Goal: Find specific page/section: Find specific page/section

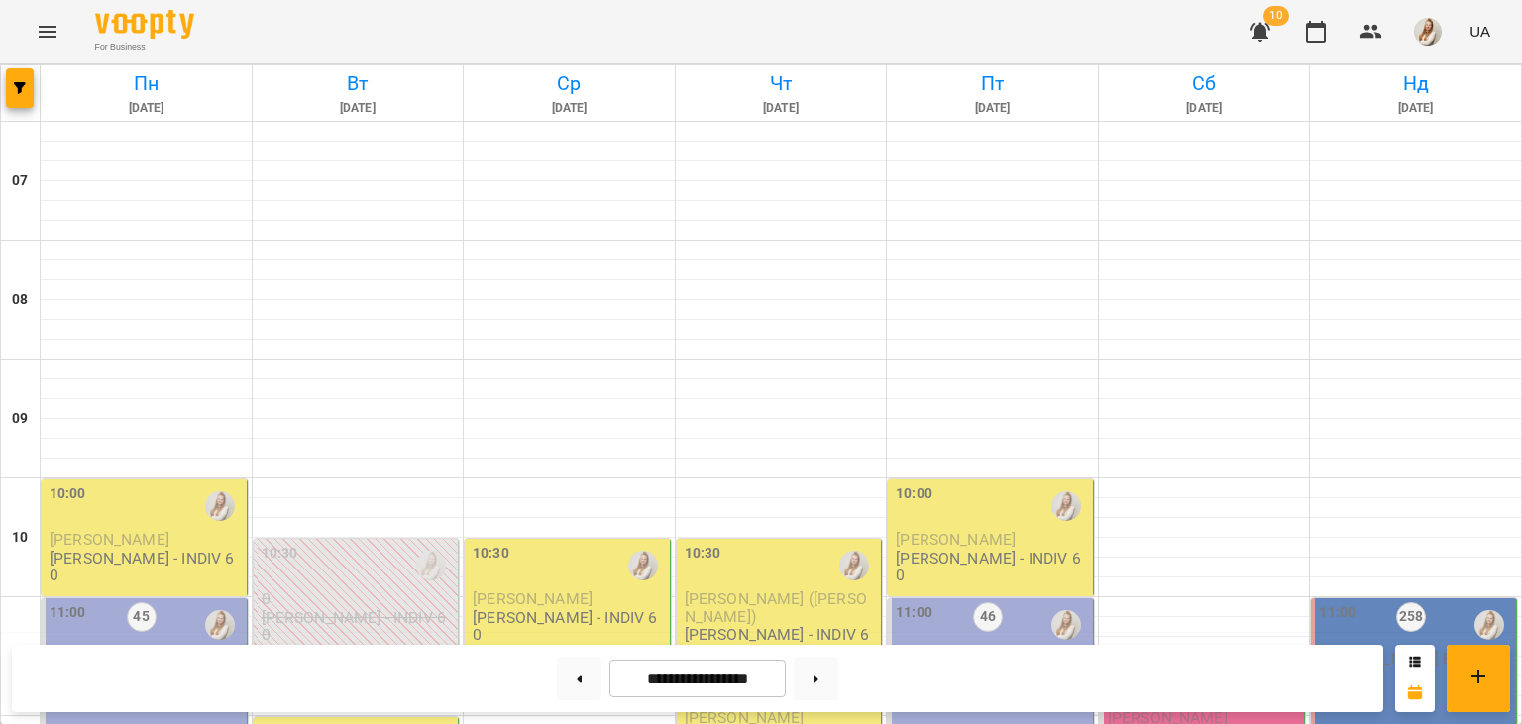
scroll to position [444, 0]
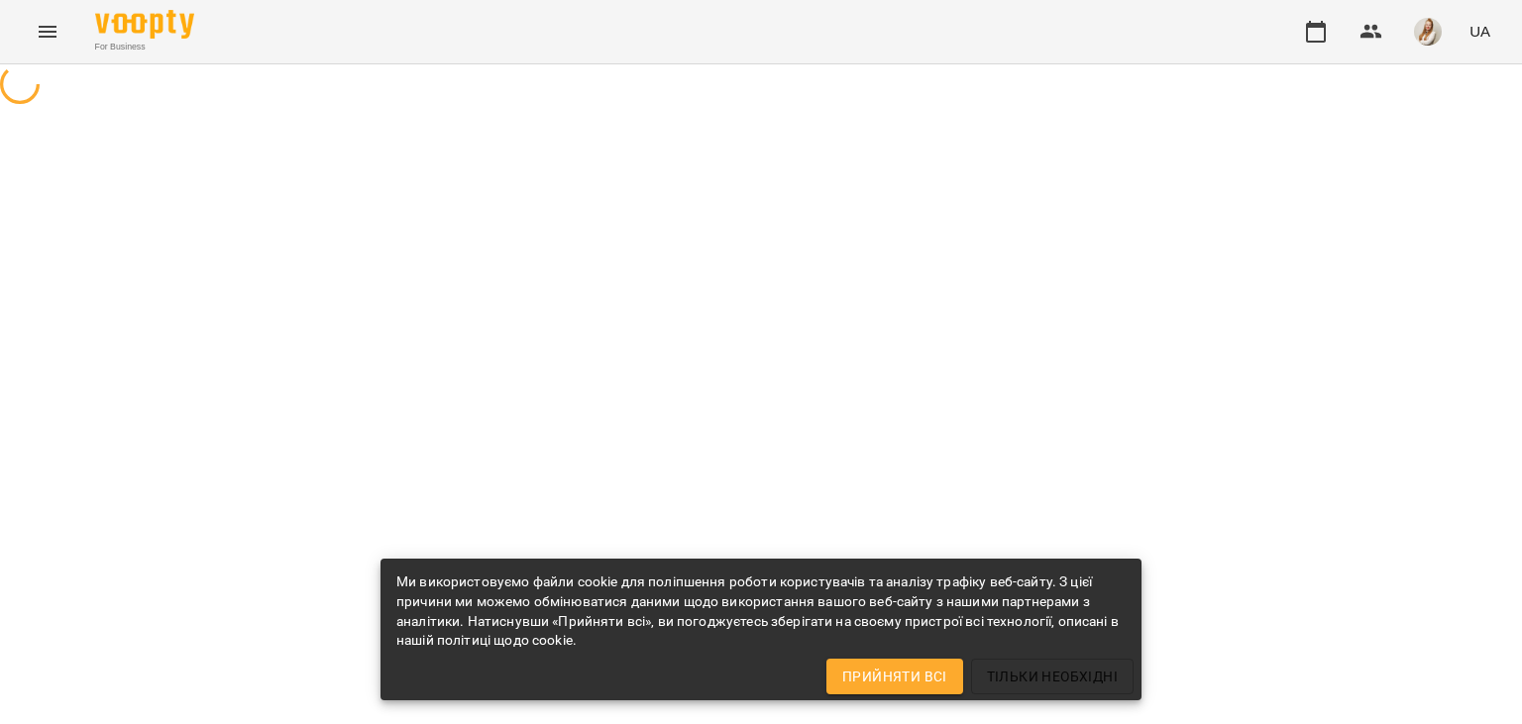
click at [592, 34] on div "For Business UA" at bounding box center [761, 31] width 1522 height 63
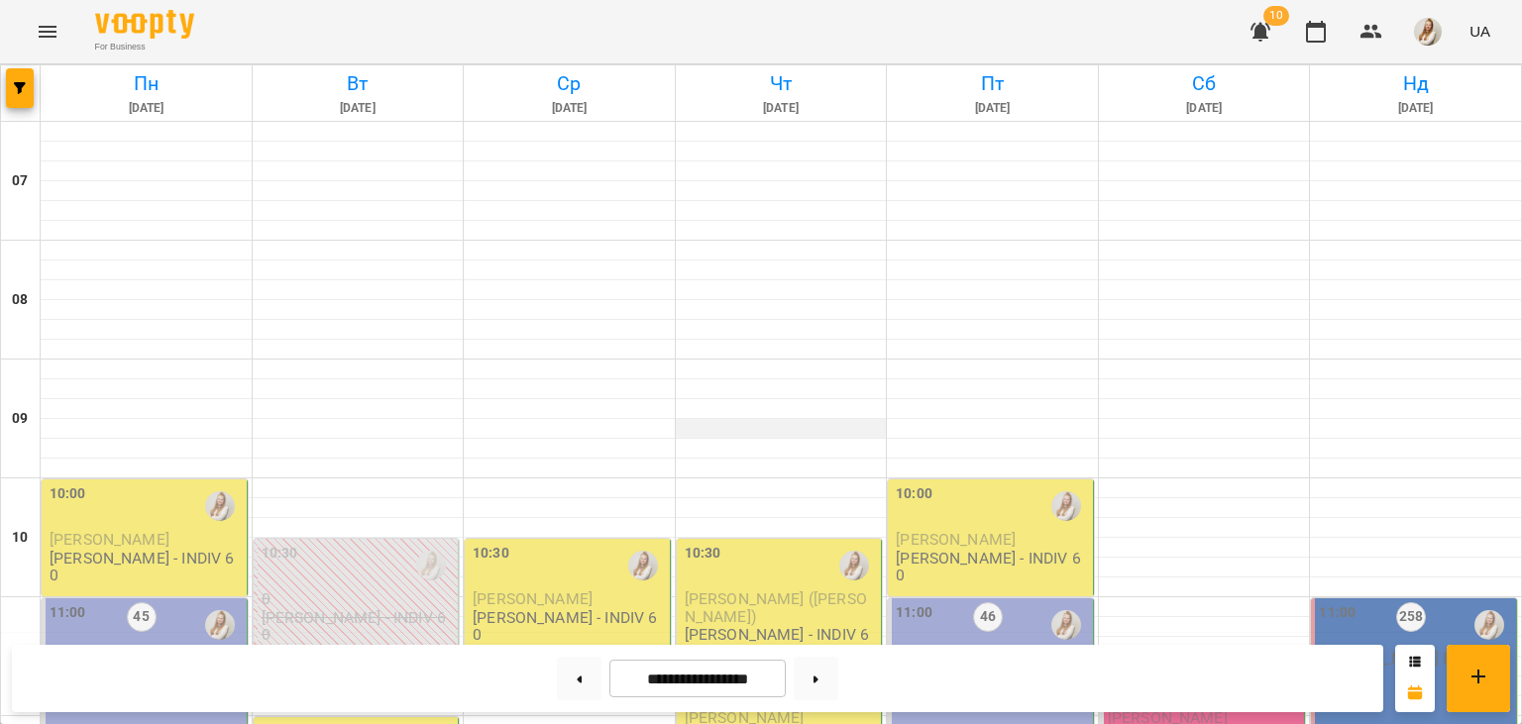
scroll to position [285, 0]
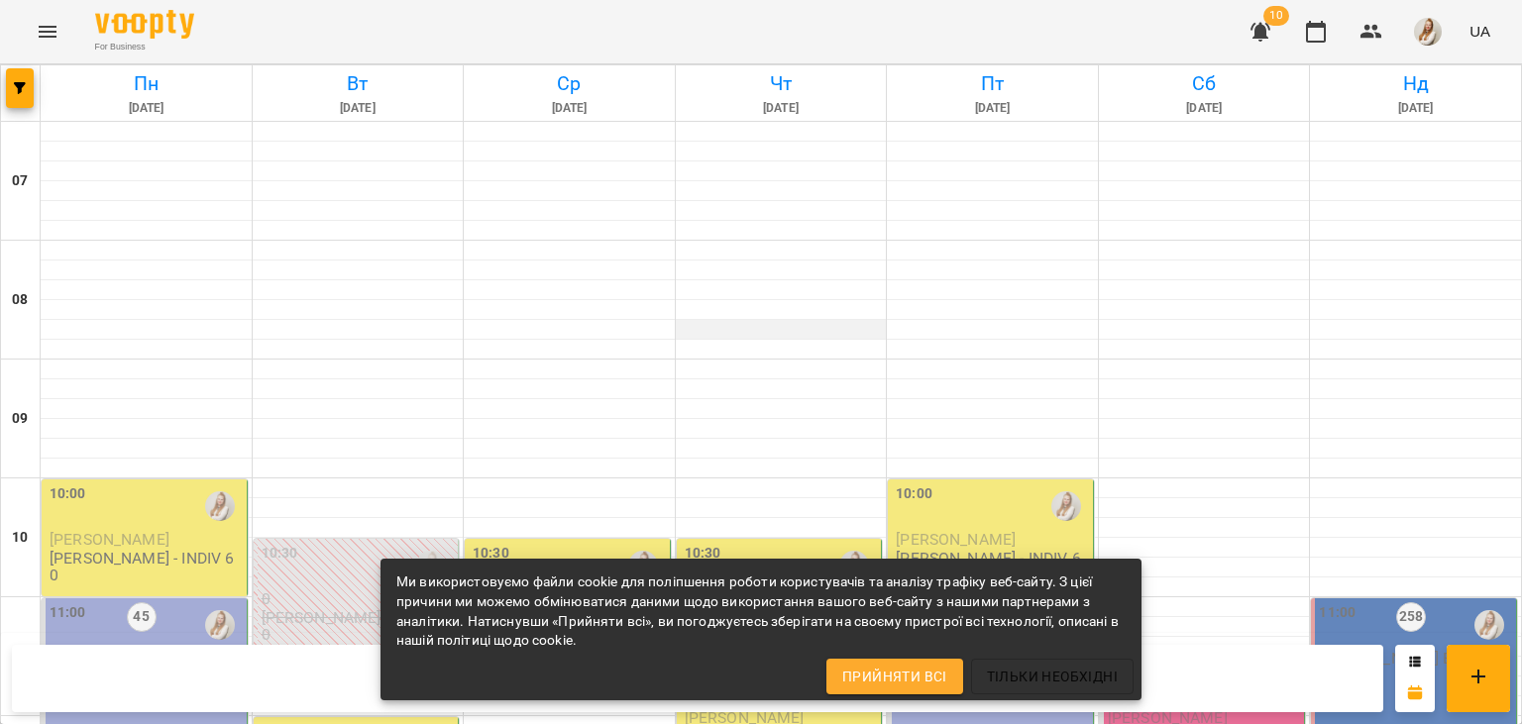
scroll to position [392, 0]
click at [638, 10] on div "For Business 10 UA" at bounding box center [761, 31] width 1522 height 63
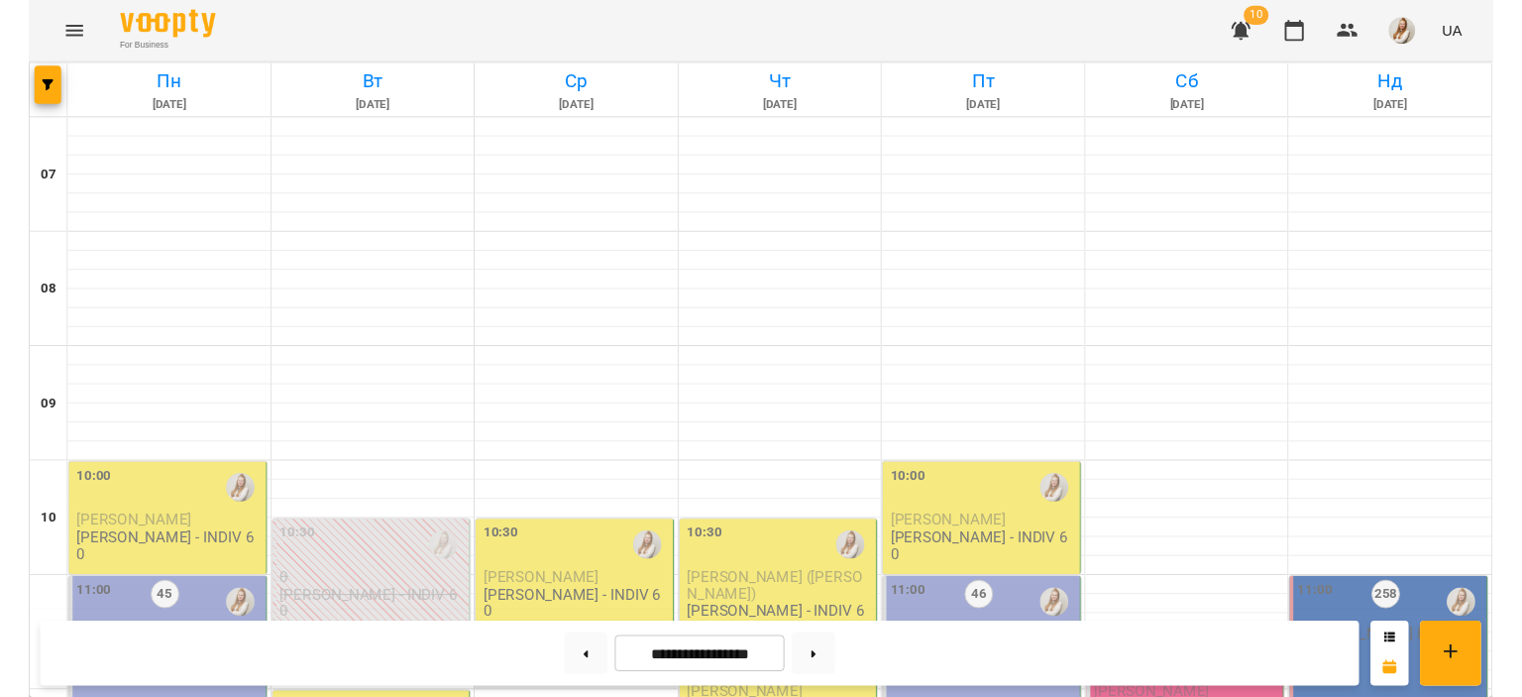
scroll to position [444, 0]
